Goal: Task Accomplishment & Management: Manage account settings

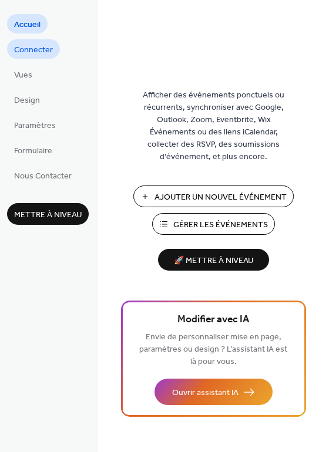
click at [35, 48] on span "Connecter" at bounding box center [33, 50] width 39 height 12
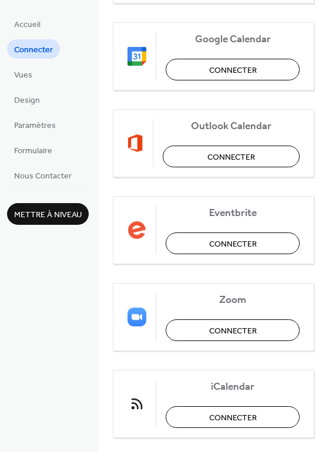
scroll to position [268, 0]
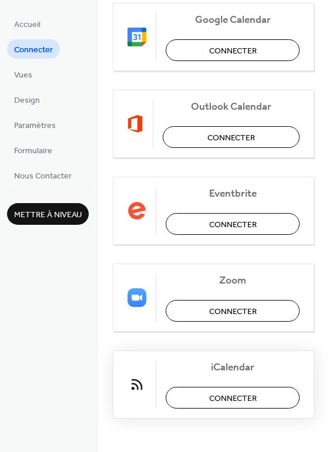
click at [225, 398] on span "Connecter" at bounding box center [233, 399] width 48 height 12
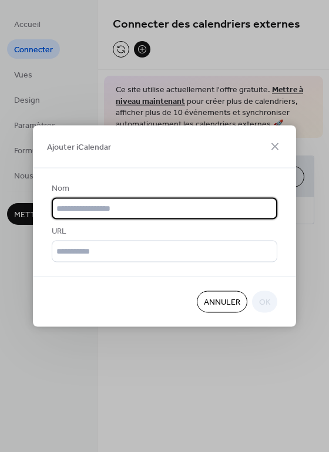
scroll to position [0, 0]
type input "**********"
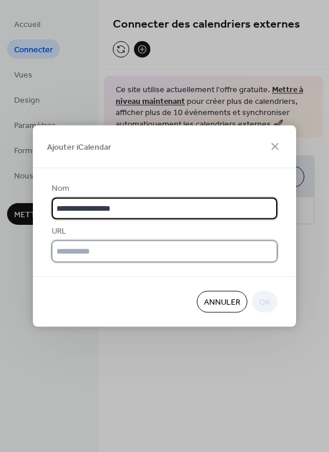
click at [170, 250] on input "text" at bounding box center [165, 252] width 226 height 22
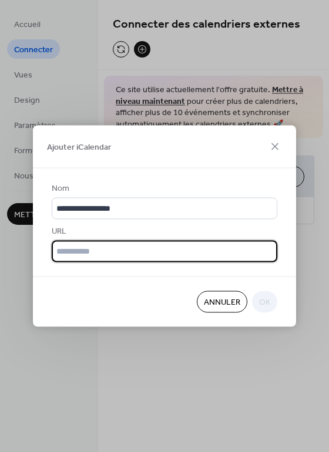
paste input "**********"
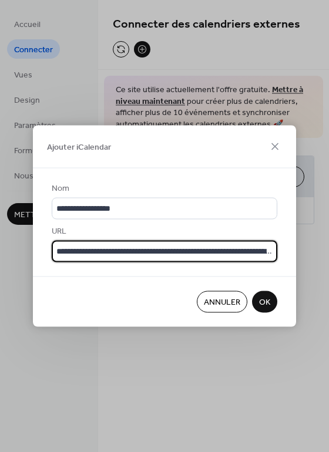
scroll to position [0, 153]
type input "**********"
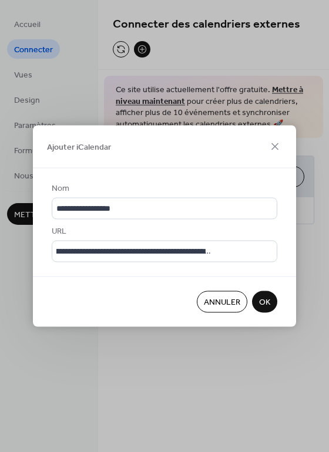
scroll to position [0, 0]
click at [268, 300] on span "OK" at bounding box center [264, 303] width 11 height 12
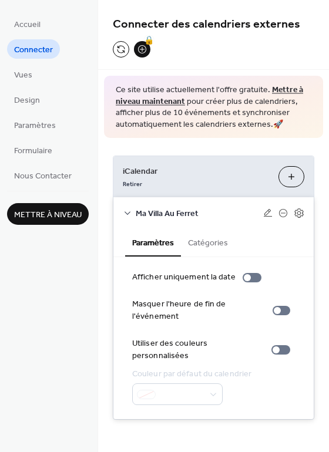
click at [287, 174] on button "Ajouter iCalendar" at bounding box center [291, 176] width 26 height 21
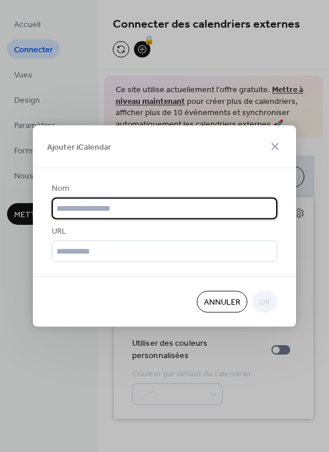
click at [227, 301] on span "Annuler" at bounding box center [222, 303] width 36 height 12
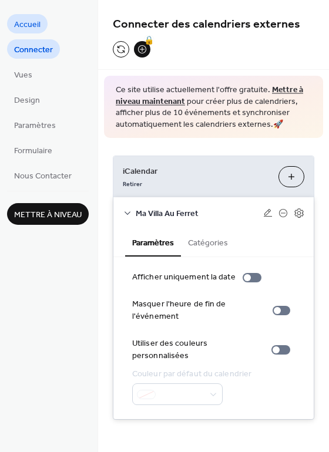
click at [35, 24] on span "Accueil" at bounding box center [27, 25] width 26 height 12
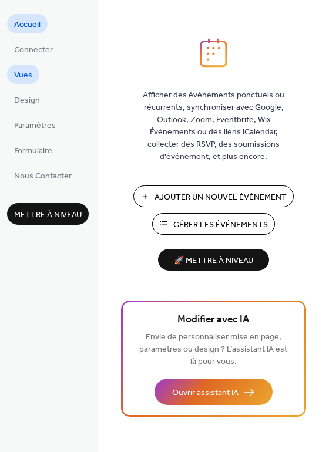
click at [22, 76] on span "Vues" at bounding box center [23, 75] width 18 height 12
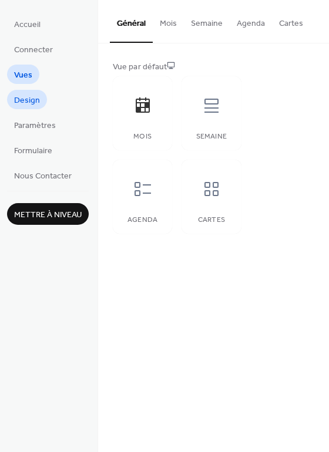
click at [26, 106] on span "Design" at bounding box center [27, 101] width 26 height 12
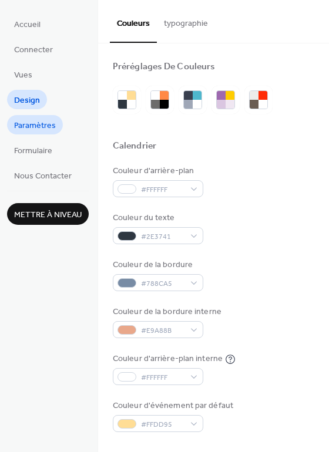
click at [36, 125] on span "Paramètres" at bounding box center [35, 126] width 42 height 12
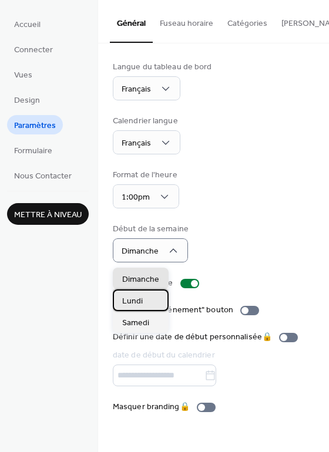
click at [140, 300] on span "Lundi" at bounding box center [132, 301] width 21 height 12
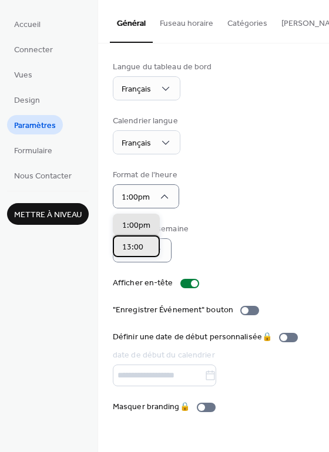
click at [142, 248] on div "13:00" at bounding box center [136, 247] width 47 height 22
